Goal: Task Accomplishment & Management: Manage account settings

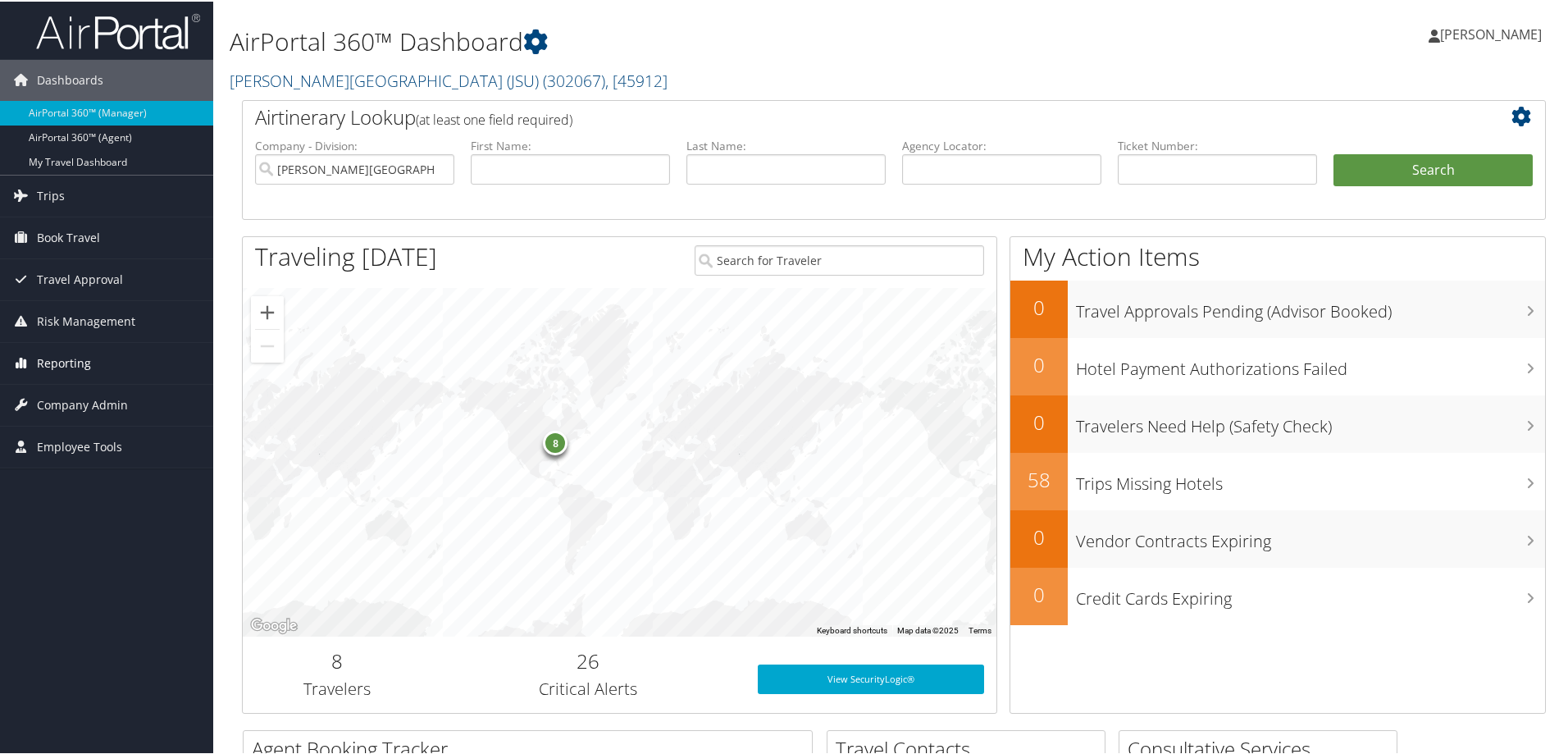
click at [81, 366] on span "Reporting" at bounding box center [64, 362] width 54 height 41
click at [72, 354] on span "Reporting" at bounding box center [64, 362] width 54 height 41
click at [91, 473] on span "Company Admin" at bounding box center [83, 477] width 91 height 41
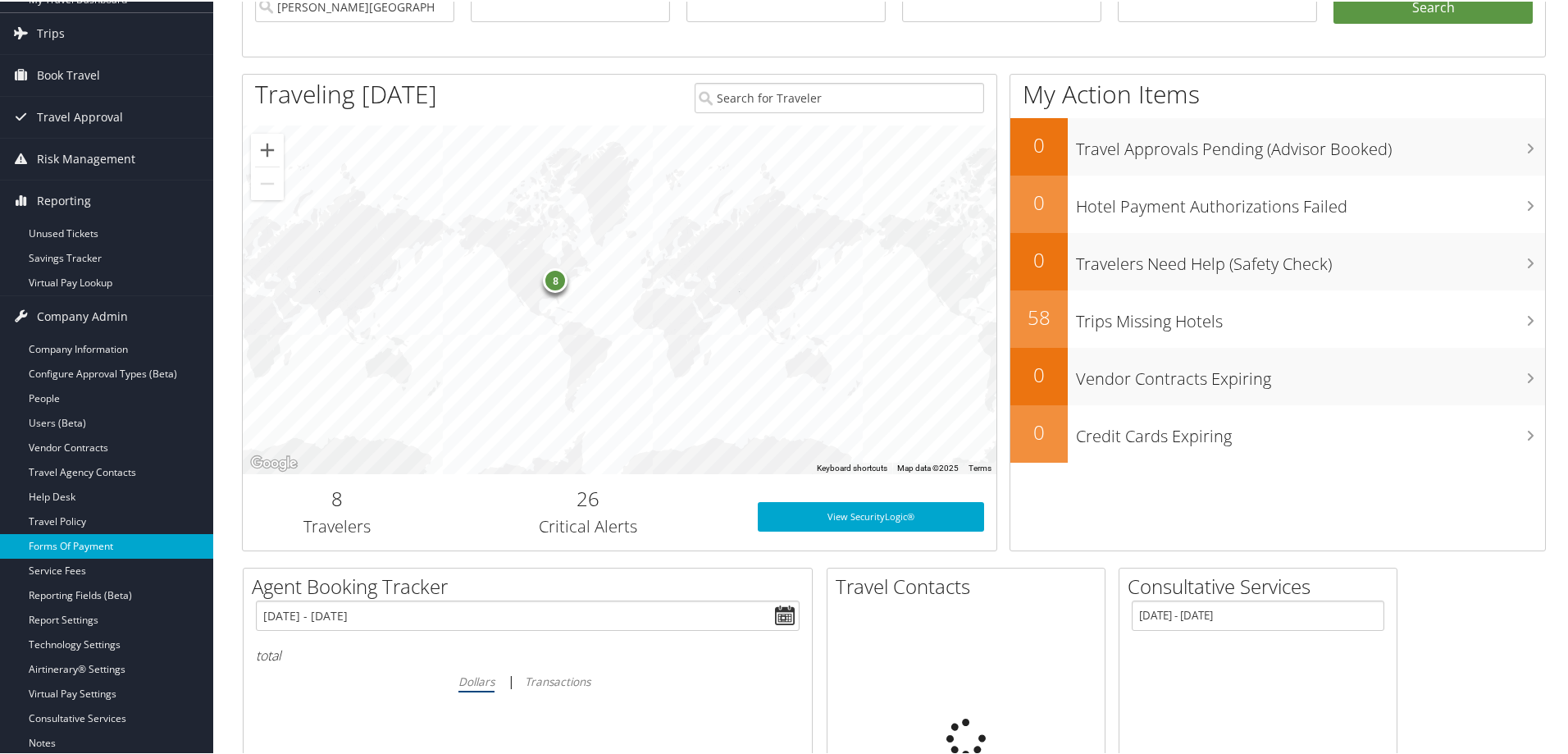
scroll to position [164, 0]
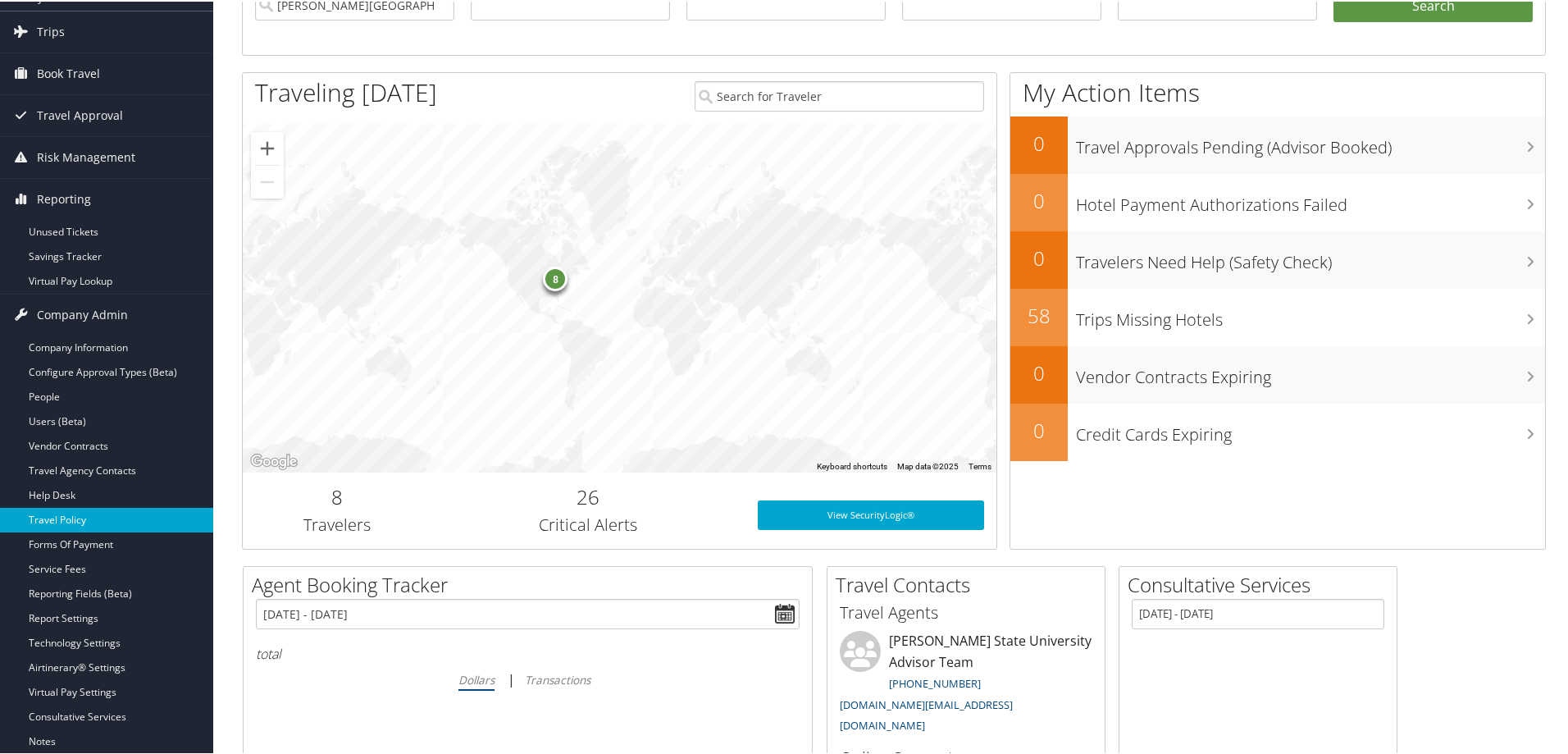
click at [53, 521] on link "Travel Policy" at bounding box center [106, 518] width 213 height 24
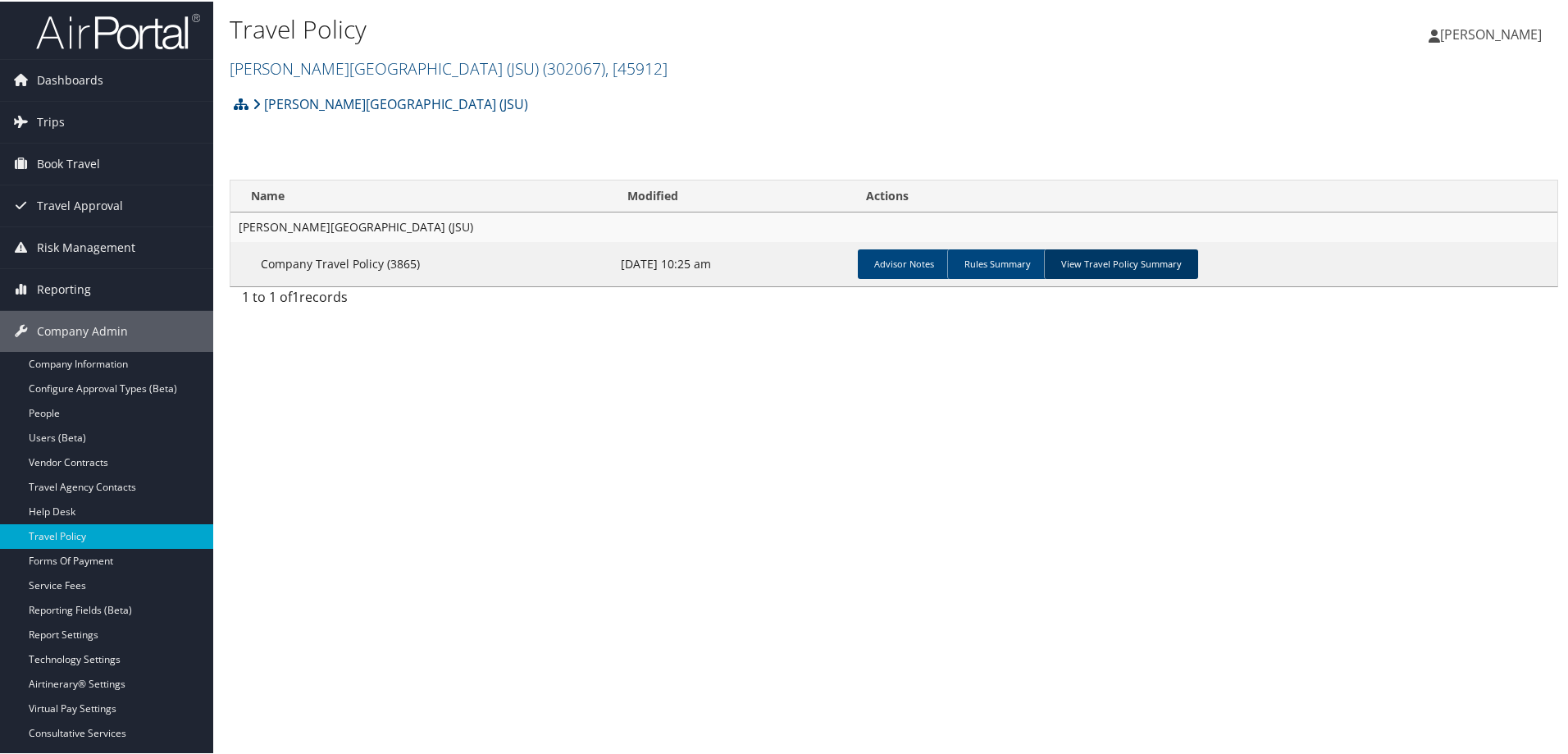
click at [1066, 268] on link "View Travel Policy Summary" at bounding box center [1121, 263] width 154 height 29
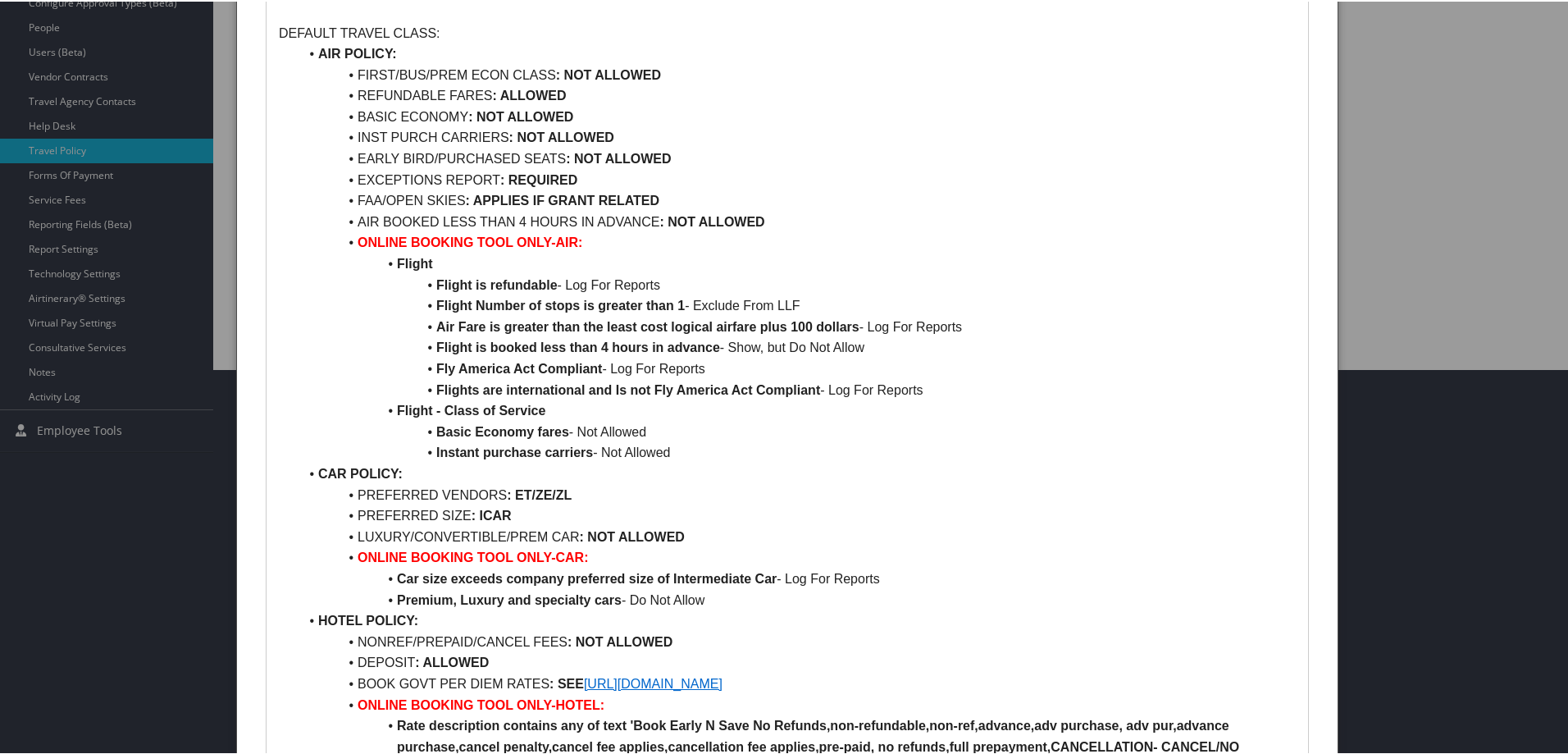
scroll to position [492, 0]
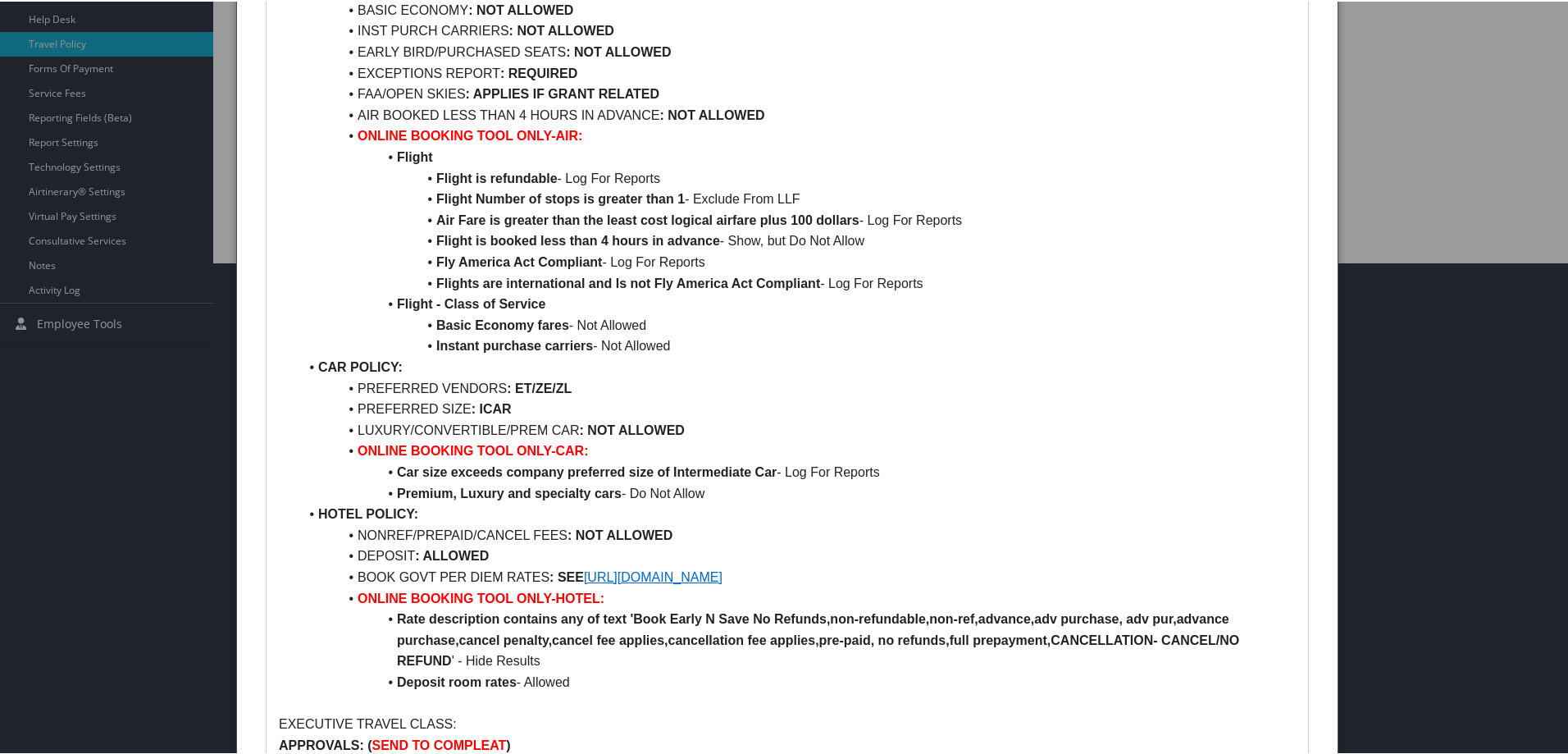
click at [723, 572] on link "[URL][DOMAIN_NAME]" at bounding box center [653, 575] width 138 height 14
